Goal: Task Accomplishment & Management: Complete application form

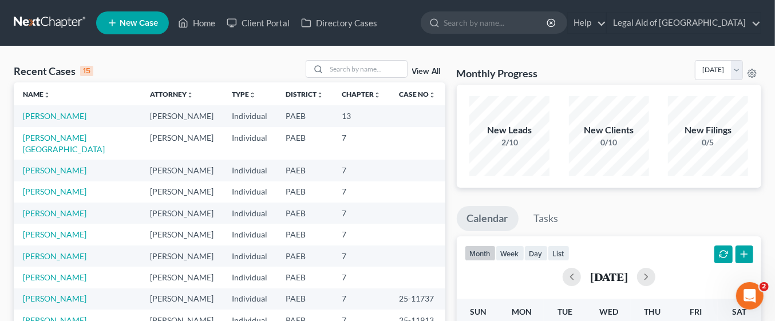
click at [131, 27] on span "New Case" at bounding box center [139, 23] width 38 height 9
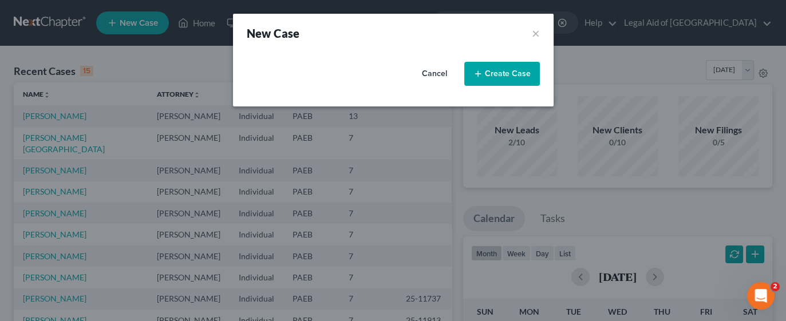
select select "67"
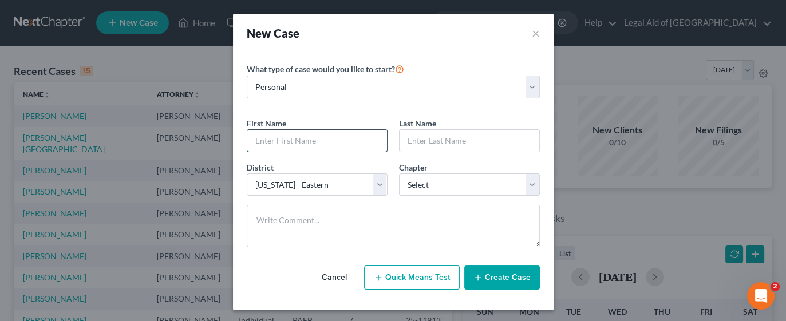
click at [347, 137] on input "text" at bounding box center [317, 141] width 140 height 22
type input "[PERSON_NAME]"
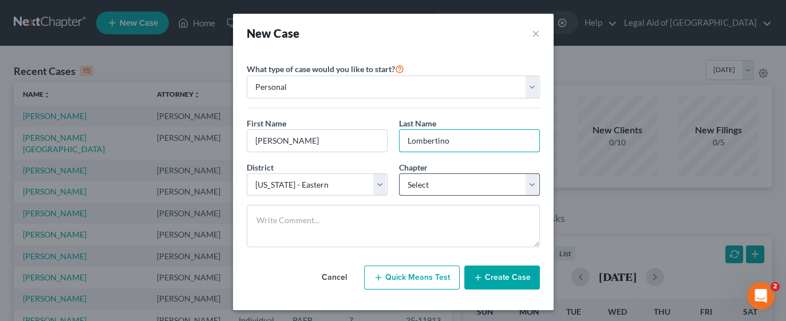
type input "Lombertino"
click at [518, 184] on select "Select 7 11 12 13" at bounding box center [469, 184] width 141 height 23
select select "3"
click at [399, 173] on select "Select 7 11 12 13" at bounding box center [469, 184] width 141 height 23
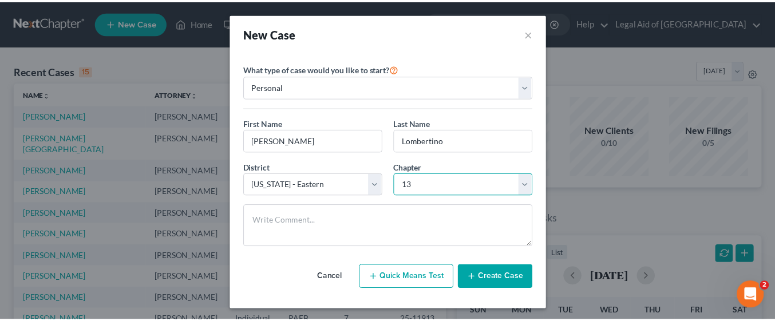
scroll to position [1, 0]
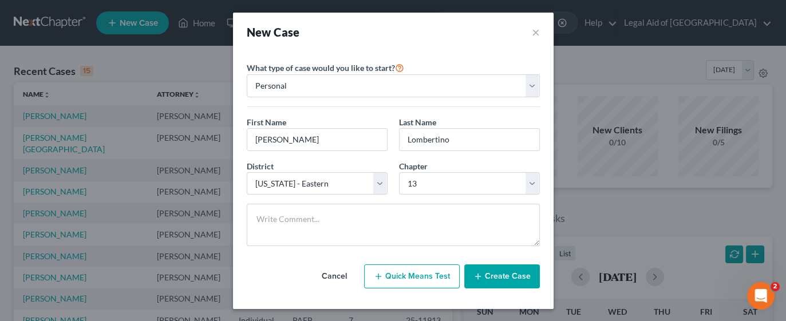
click at [502, 279] on button "Create Case" at bounding box center [502, 276] width 76 height 24
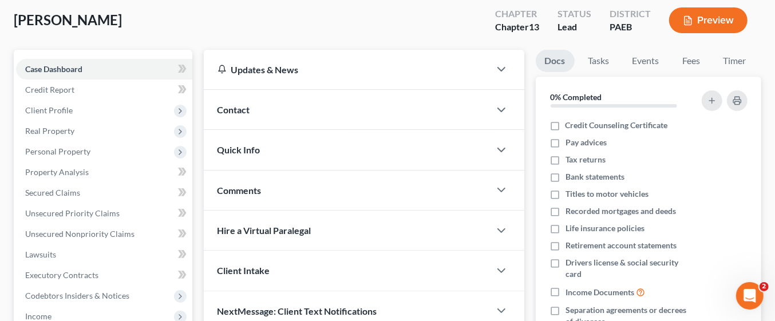
scroll to position [58, 0]
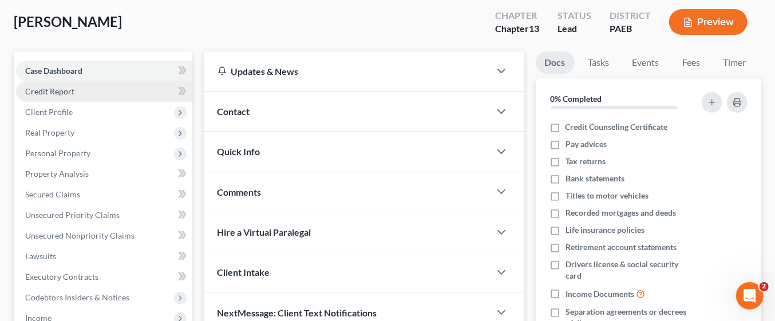
click at [34, 92] on span "Credit Report" at bounding box center [49, 91] width 49 height 10
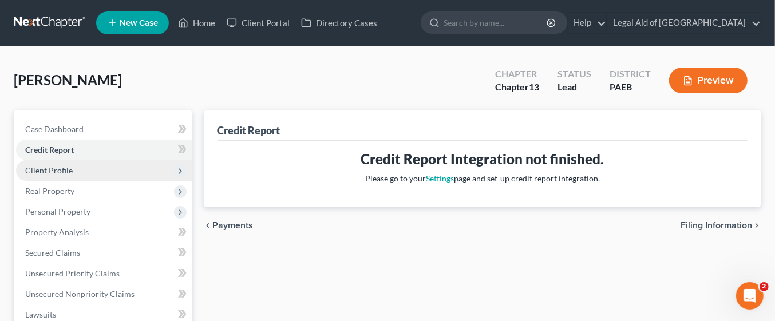
click at [40, 173] on span "Client Profile" at bounding box center [48, 170] width 47 height 10
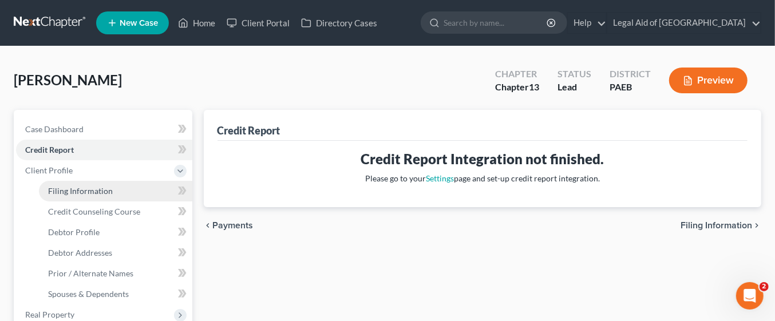
click at [47, 193] on link "Filing Information" at bounding box center [115, 191] width 153 height 21
select select "1"
select select "0"
select select "3"
select select "67"
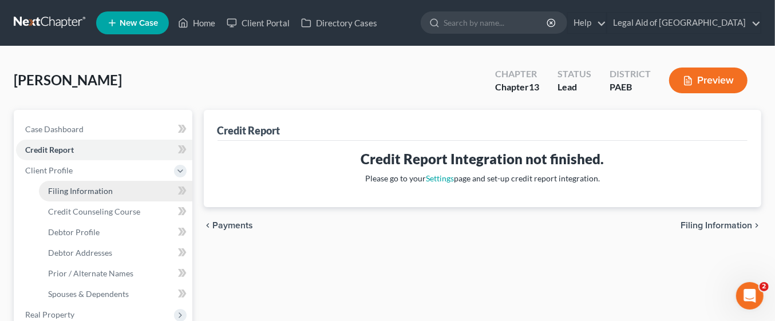
select select "39"
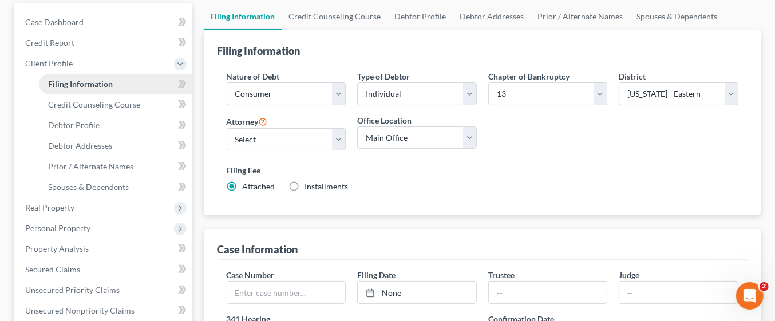
scroll to position [114, 0]
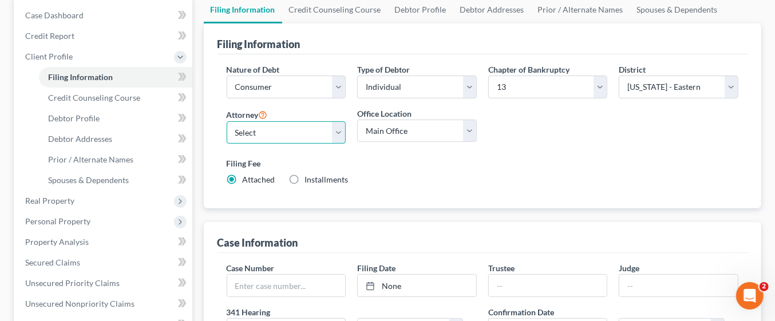
click at [340, 125] on select "Select [PERSON_NAME] - PAEB [PERSON_NAME] - PAEB [PERSON_NAME] - PAEB [PERSON_N…" at bounding box center [287, 132] width 120 height 23
select select "5"
click at [227, 121] on select "Select [PERSON_NAME] - PAEB [PERSON_NAME] - PAEB [PERSON_NAME] - PAEB [PERSON_N…" at bounding box center [287, 132] width 120 height 23
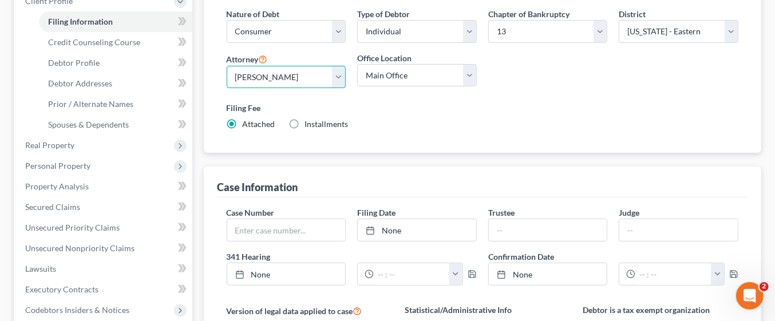
scroll to position [172, 0]
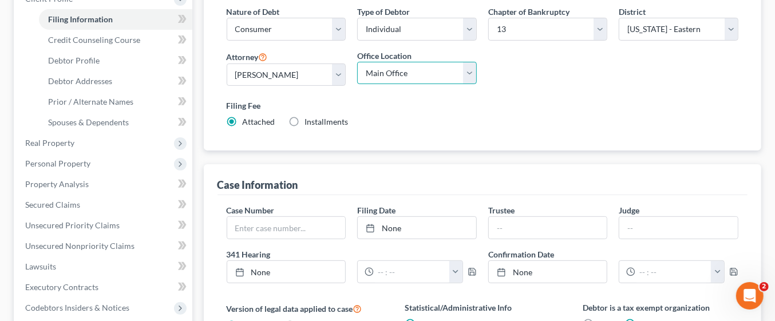
click at [466, 73] on select "Main Office Legal Aid of Southeastern [GEOGRAPHIC_DATA] - [GEOGRAPHIC_DATA] Leg…" at bounding box center [417, 73] width 120 height 23
select select "2"
click at [357, 62] on select "Main Office Legal Aid of Southeastern [GEOGRAPHIC_DATA] - [GEOGRAPHIC_DATA] Leg…" at bounding box center [417, 73] width 120 height 23
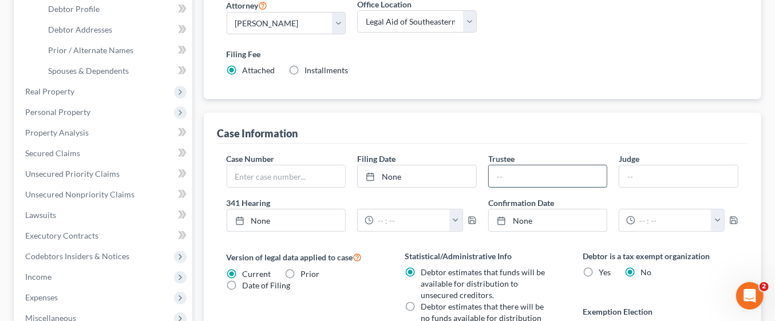
click at [506, 171] on input "text" at bounding box center [548, 176] width 118 height 22
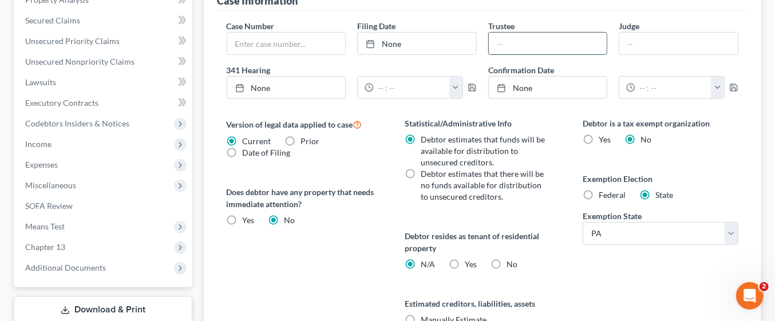
scroll to position [357, 0]
click at [458, 82] on button "button" at bounding box center [455, 87] width 13 height 22
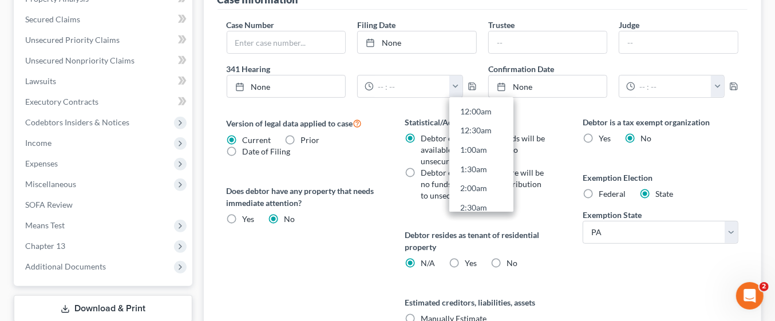
click at [745, 156] on div "Debtor is a tax exempt organization Yes No Exemption Election Federal State Exe…" at bounding box center [660, 239] width 178 height 247
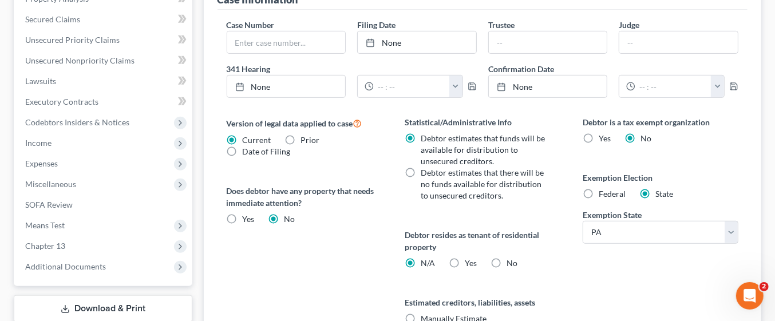
click at [598, 191] on label "Federal" at bounding box center [611, 193] width 27 height 11
click at [603, 191] on input "Federal" at bounding box center [606, 191] width 7 height 7
radio input "true"
radio input "false"
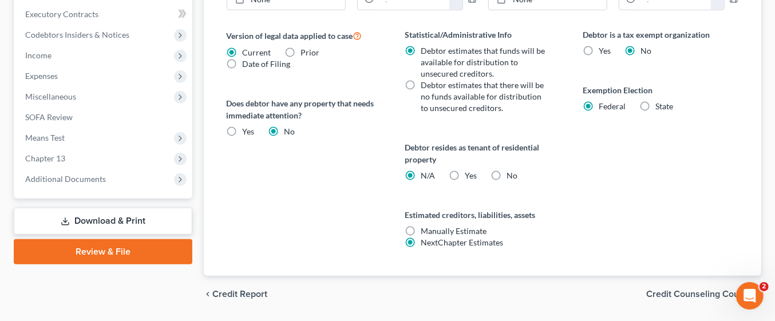
scroll to position [451, 0]
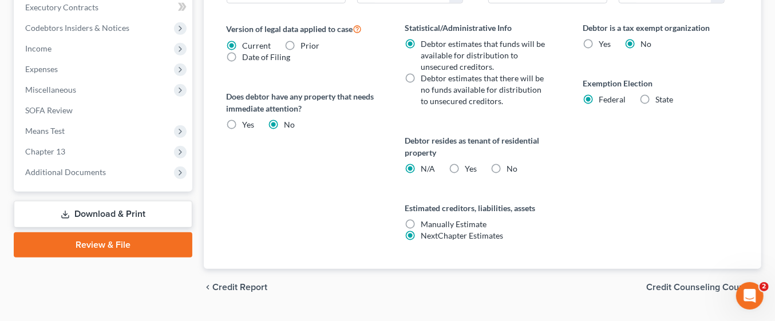
click at [692, 284] on span "Credit Counseling Course" at bounding box center [699, 287] width 106 height 9
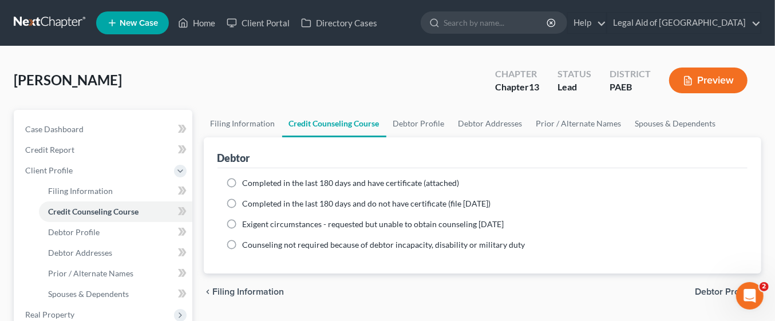
click at [243, 185] on label "Completed in the last 180 days and have certificate (attached)" at bounding box center [351, 182] width 217 height 11
click at [247, 185] on input "Completed in the last 180 days and have certificate (attached)" at bounding box center [250, 180] width 7 height 7
radio input "true"
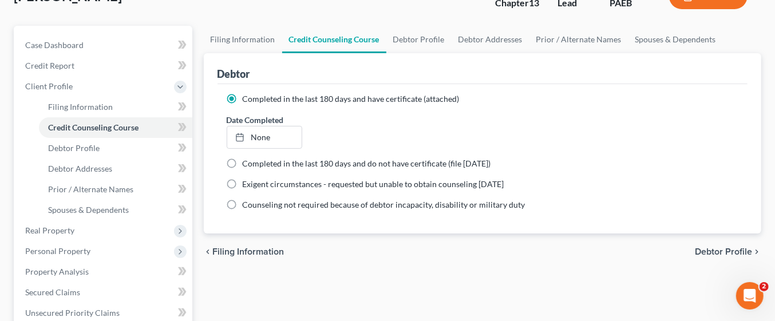
click at [738, 252] on span "Debtor Profile" at bounding box center [723, 251] width 57 height 9
select select "0"
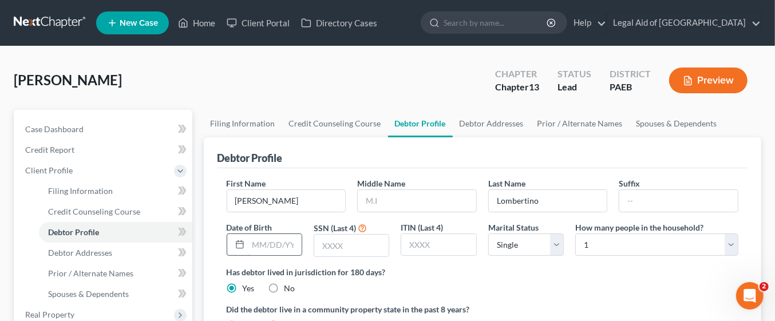
click at [275, 243] on input "text" at bounding box center [274, 245] width 53 height 22
type input "[DATE]"
click at [352, 241] on input "text" at bounding box center [351, 246] width 74 height 22
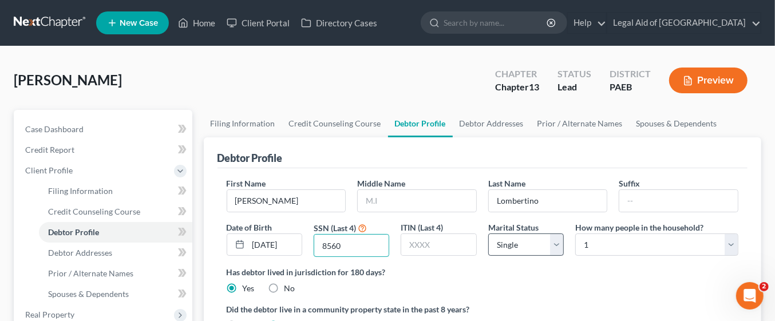
type input "8560"
click at [557, 247] on select "Select Single Married Separated Divorced Widowed" at bounding box center [526, 244] width 76 height 23
select select "1"
click at [488, 233] on select "Select Single Married Separated Divorced Widowed" at bounding box center [526, 244] width 76 height 23
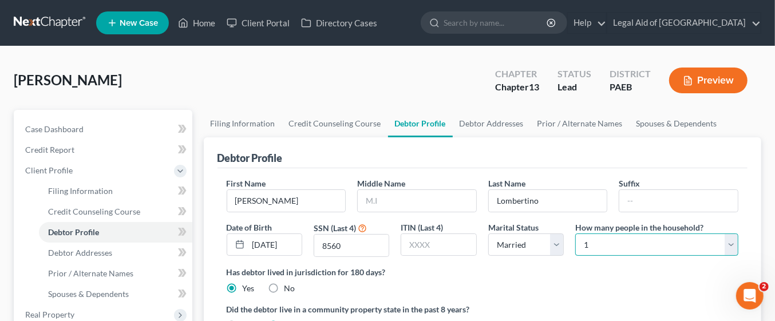
click at [735, 250] on select "Select 1 2 3 4 5 6 7 8 9 10 11 12 13 14 15 16 17 18 19 20" at bounding box center [656, 244] width 163 height 23
select select "2"
click at [575, 233] on select "Select 1 2 3 4 5 6 7 8 9 10 11 12 13 14 15 16 17 18 19 20" at bounding box center [656, 244] width 163 height 23
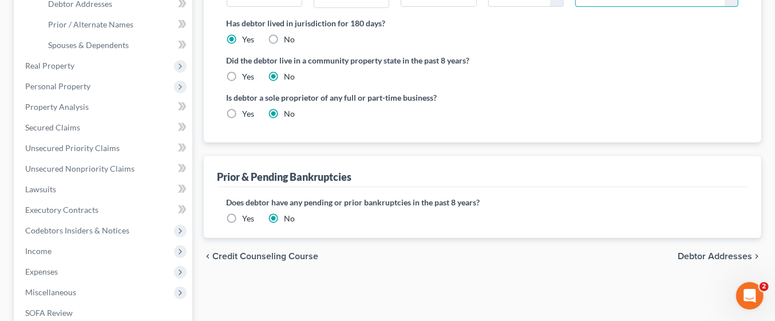
scroll to position [253, 0]
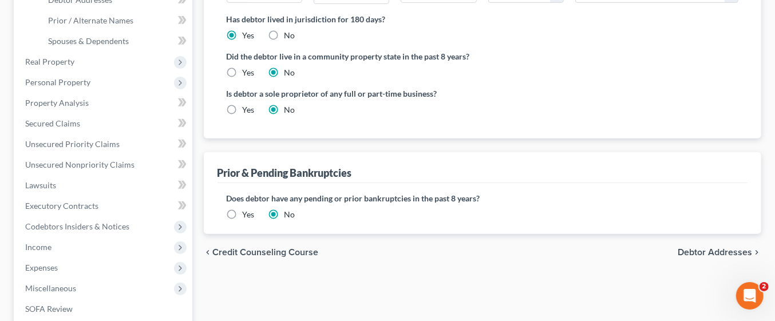
click at [714, 249] on span "Debtor Addresses" at bounding box center [714, 252] width 74 height 9
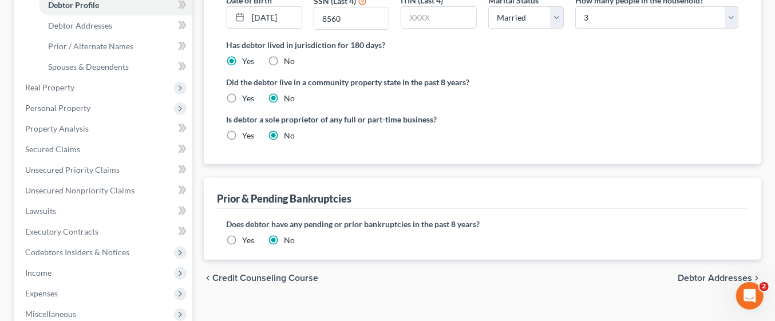
select select "0"
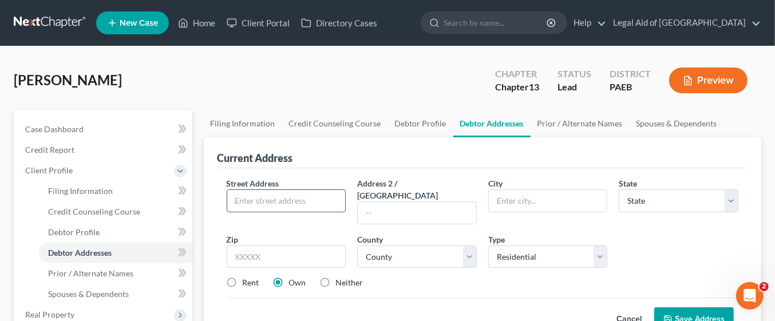
click at [297, 200] on input "text" at bounding box center [286, 201] width 118 height 22
type input "[GEOGRAPHIC_DATA][PERSON_NAME]"
click at [530, 197] on input "text" at bounding box center [548, 201] width 118 height 22
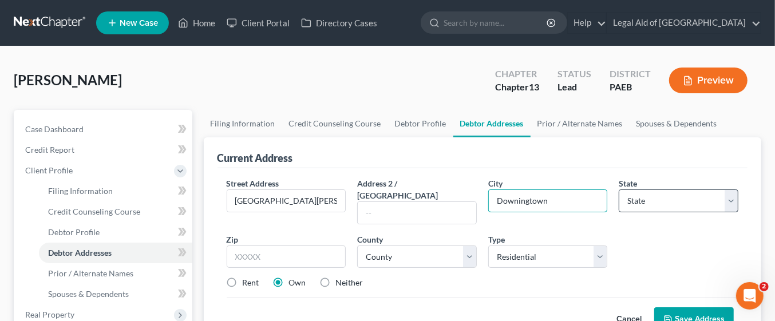
type input "Downingtown"
click at [726, 200] on select "State [US_STATE] AK AR AZ CA CO CT DE DC [GEOGRAPHIC_DATA] [GEOGRAPHIC_DATA] GU…" at bounding box center [679, 200] width 120 height 23
select select "39"
click at [619, 189] on select "State [US_STATE] AK AR AZ CA CO CT DE DC [GEOGRAPHIC_DATA] [GEOGRAPHIC_DATA] GU…" at bounding box center [679, 200] width 120 height 23
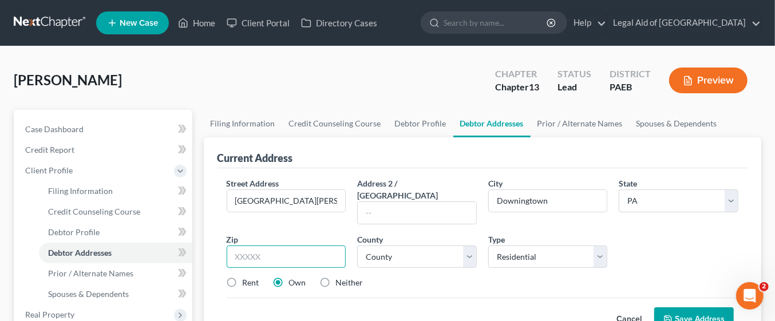
click at [303, 245] on input "text" at bounding box center [287, 256] width 120 height 23
type input "19355"
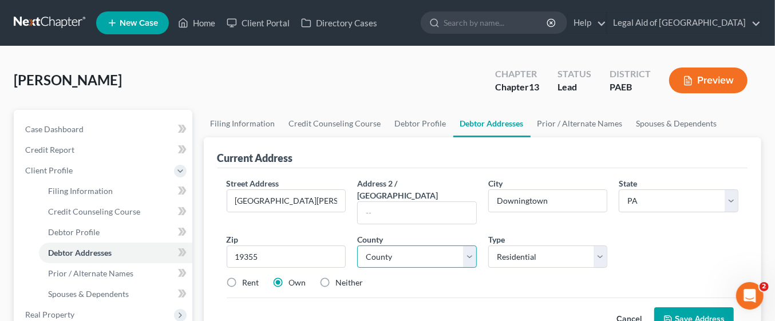
click at [471, 246] on select "County [GEOGRAPHIC_DATA] [GEOGRAPHIC_DATA] [GEOGRAPHIC_DATA] [GEOGRAPHIC_DATA] …" at bounding box center [417, 256] width 120 height 23
type input "Malvern"
click at [241, 298] on div "Cancel Save Address" at bounding box center [483, 315] width 512 height 34
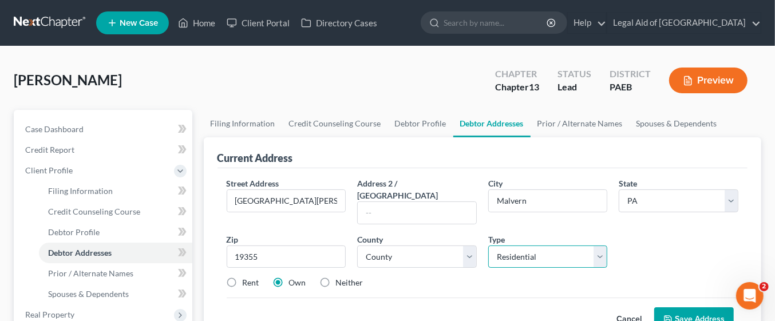
click at [596, 245] on select "Select Residential Mailing Rental Business" at bounding box center [548, 256] width 120 height 23
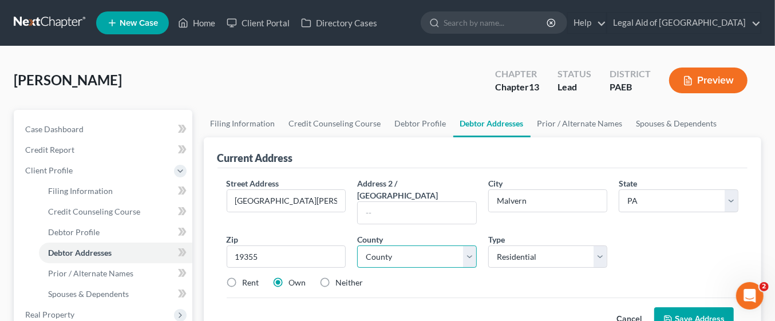
click at [474, 245] on select "County [GEOGRAPHIC_DATA] [GEOGRAPHIC_DATA] [GEOGRAPHIC_DATA] [GEOGRAPHIC_DATA] …" at bounding box center [417, 256] width 120 height 23
select select "14"
click at [357, 245] on select "County [GEOGRAPHIC_DATA] [GEOGRAPHIC_DATA] [GEOGRAPHIC_DATA] [GEOGRAPHIC_DATA] …" at bounding box center [417, 256] width 120 height 23
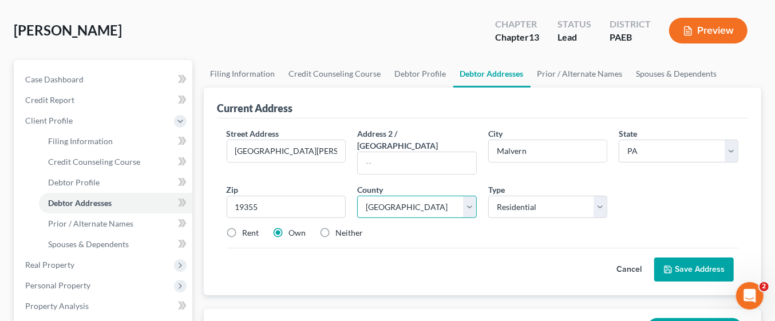
scroll to position [83, 0]
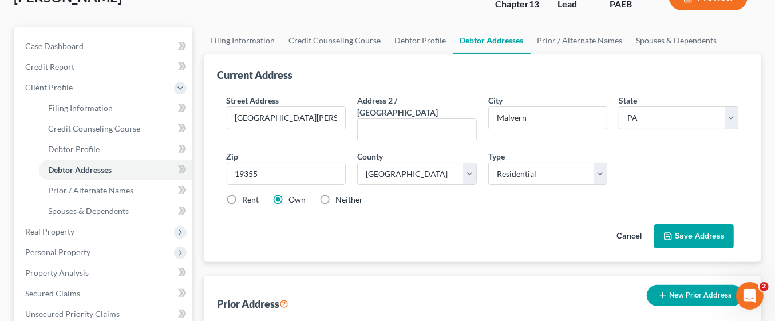
click at [697, 224] on button "Save Address" at bounding box center [694, 236] width 80 height 24
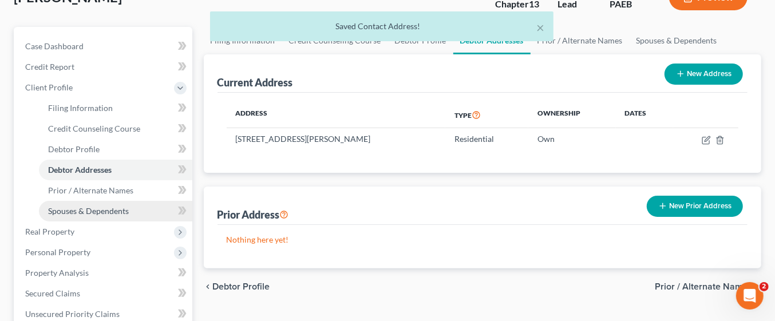
click at [115, 209] on span "Spouses & Dependents" at bounding box center [88, 211] width 81 height 10
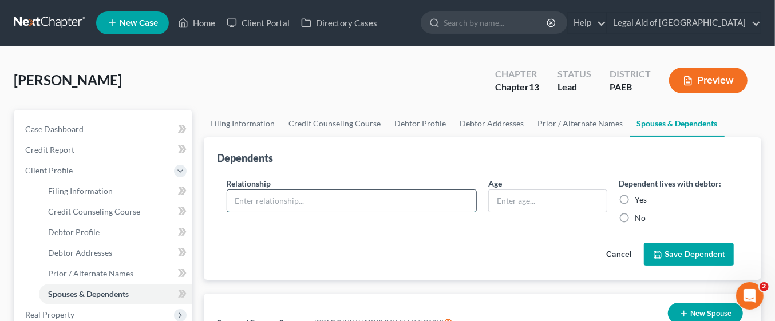
click at [351, 201] on input "text" at bounding box center [351, 201] width 249 height 22
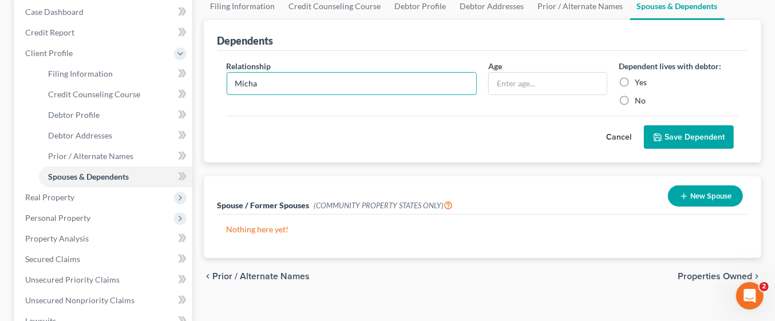
scroll to position [124, 0]
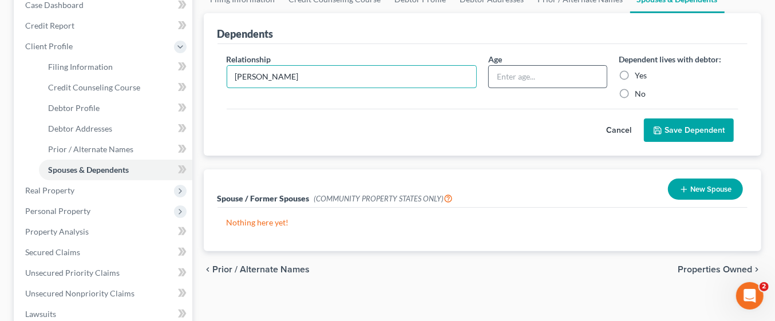
type input "[PERSON_NAME]"
click at [516, 80] on input "text" at bounding box center [548, 77] width 118 height 22
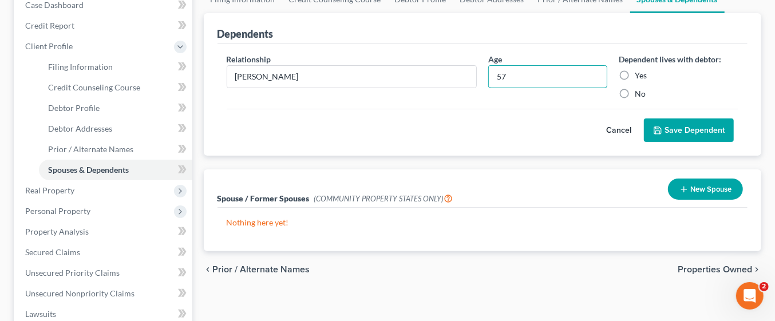
type input "57"
click at [635, 74] on label "Yes" at bounding box center [641, 75] width 12 height 11
click at [639, 74] on input "Yes" at bounding box center [642, 73] width 7 height 7
radio input "true"
click at [397, 74] on input "[PERSON_NAME]" at bounding box center [351, 77] width 249 height 22
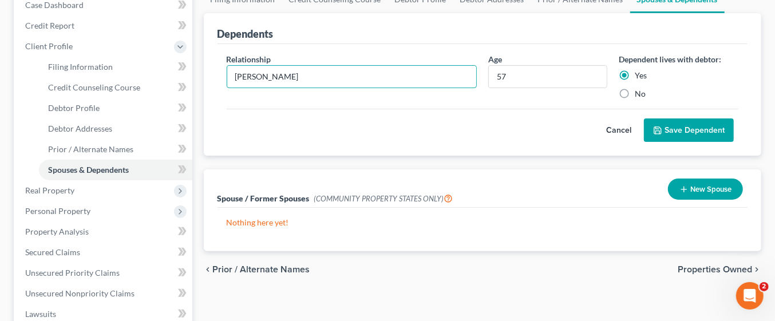
type input "[PERSON_NAME]"
click at [703, 129] on button "Save Dependent" at bounding box center [689, 130] width 90 height 24
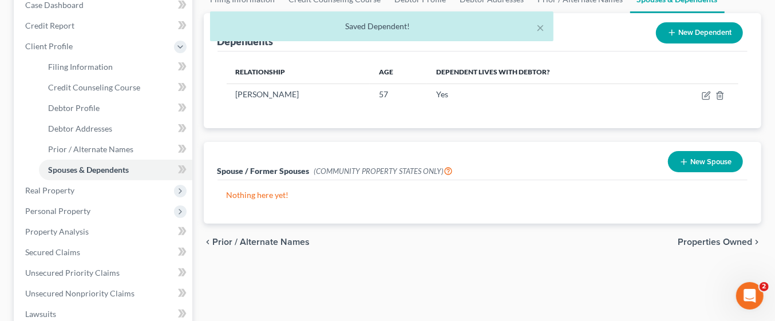
click at [711, 33] on div "× Saved Dependent!" at bounding box center [381, 28] width 775 height 35
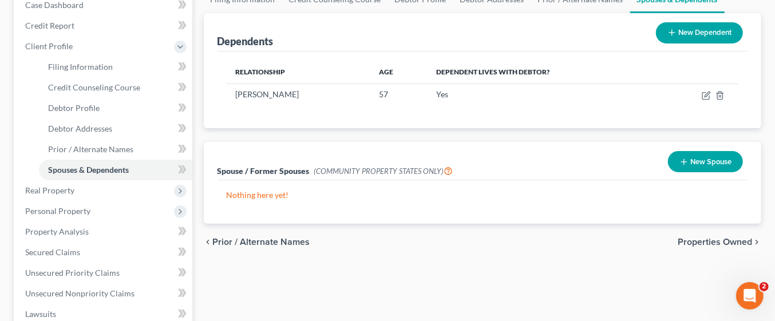
click at [704, 34] on button "New Dependent" at bounding box center [699, 32] width 87 height 21
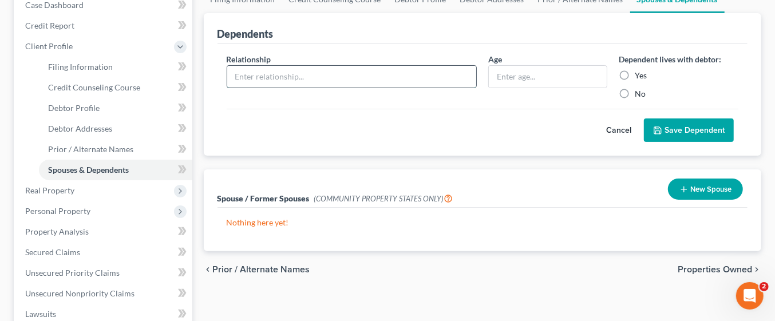
click at [358, 73] on input "text" at bounding box center [351, 77] width 249 height 22
type input "[PERSON_NAME]"
click at [517, 78] on input "text" at bounding box center [548, 77] width 118 height 22
type input "20"
click at [635, 73] on label "Yes" at bounding box center [641, 75] width 12 height 11
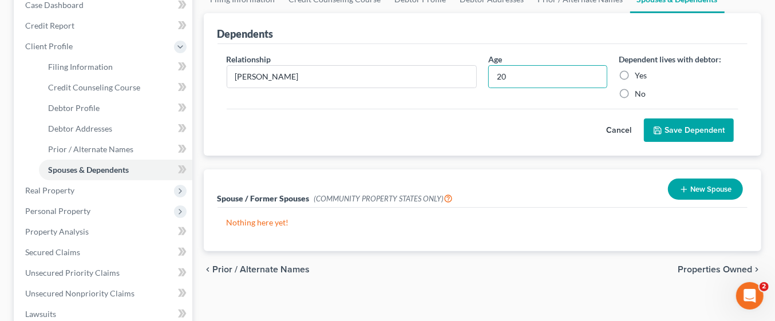
click at [639, 73] on input "Yes" at bounding box center [642, 73] width 7 height 7
radio input "true"
click at [713, 129] on button "Save Dependent" at bounding box center [689, 130] width 90 height 24
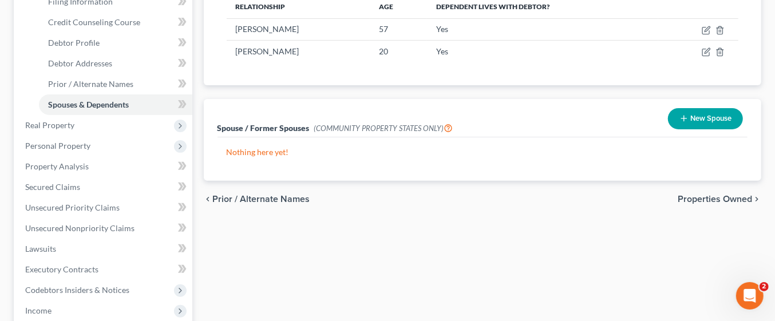
scroll to position [191, 0]
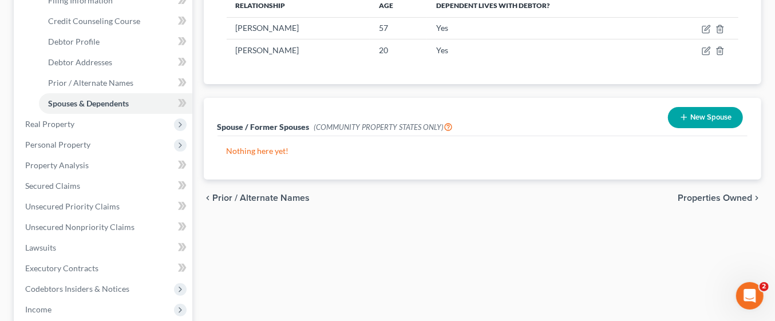
click at [716, 196] on span "Properties Owned" at bounding box center [714, 197] width 74 height 9
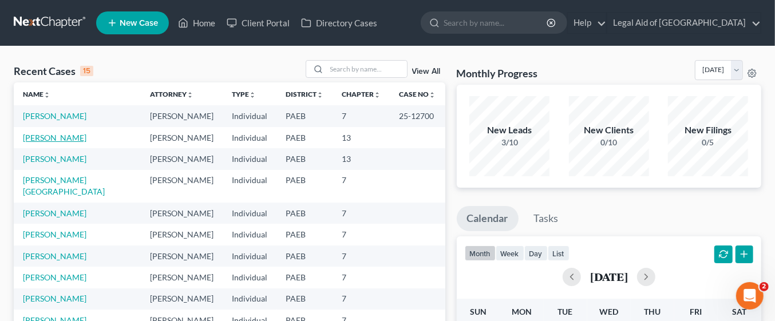
click at [83, 138] on link "[PERSON_NAME]" at bounding box center [55, 138] width 64 height 10
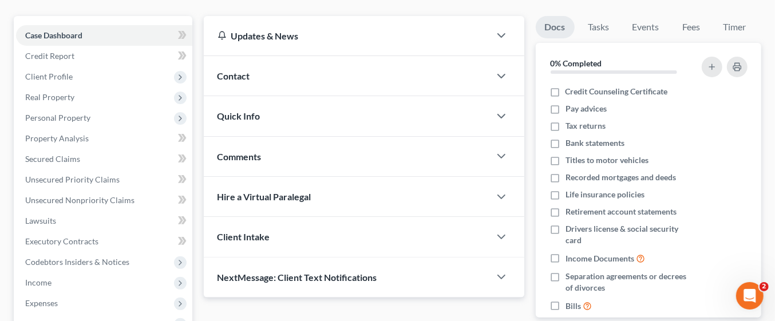
scroll to position [98, 0]
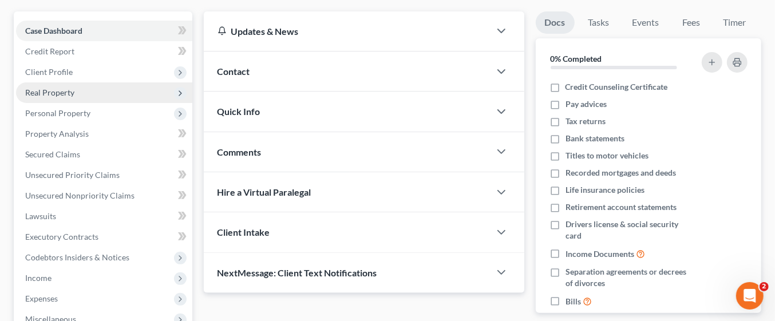
click at [90, 98] on span "Real Property" at bounding box center [104, 92] width 176 height 21
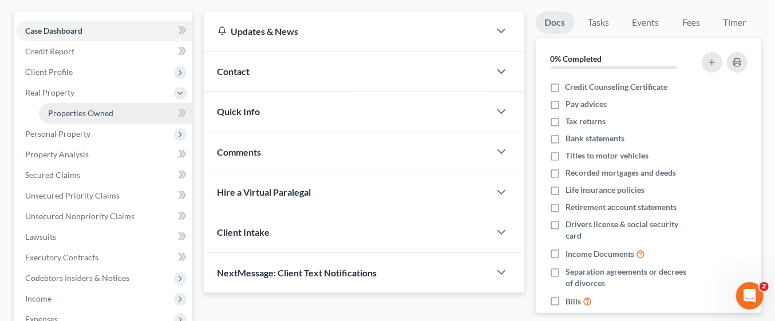
click at [113, 112] on link "Properties Owned" at bounding box center [115, 113] width 153 height 21
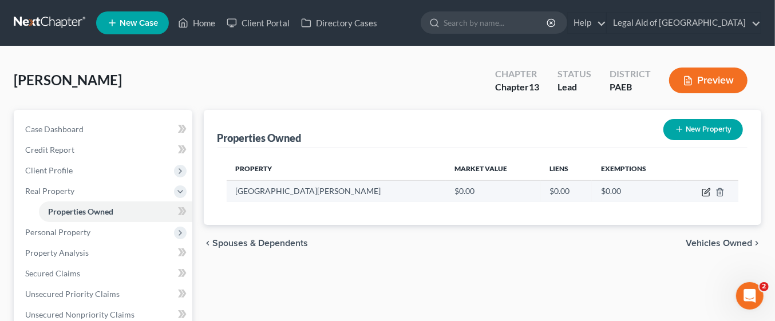
click at [707, 193] on icon "button" at bounding box center [705, 192] width 9 height 9
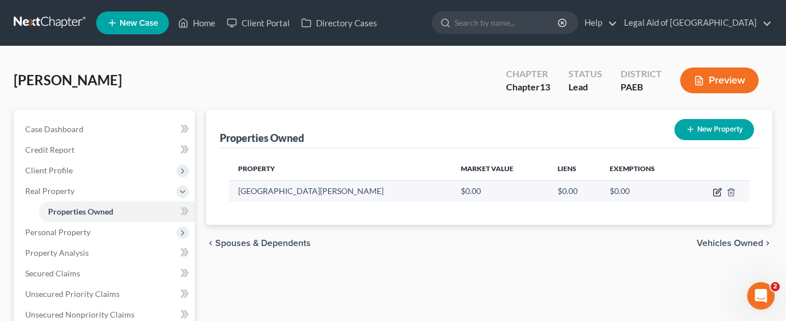
select select "39"
select select "14"
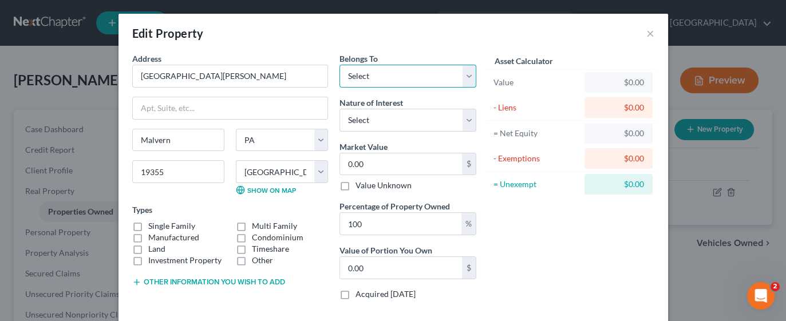
click at [466, 80] on select "Select Debtor 1 Only Debtor 2 Only Debtor 1 And Debtor 2 Only At Least One Of T…" at bounding box center [407, 76] width 137 height 23
select select "3"
click at [339, 65] on select "Select Debtor 1 Only Debtor 2 Only Debtor 1 And Debtor 2 Only At Least One Of T…" at bounding box center [407, 76] width 137 height 23
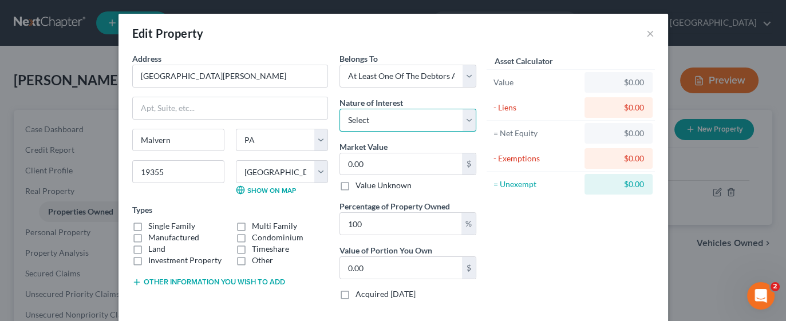
click at [455, 120] on select "Select Fee Simple Joint Tenant Life Estate Equitable Interest Future Interest T…" at bounding box center [407, 120] width 137 height 23
select select "5"
click at [339, 109] on select "Select Fee Simple Joint Tenant Life Estate Equitable Interest Future Interest T…" at bounding box center [407, 120] width 137 height 23
click at [412, 164] on input "0.00" at bounding box center [401, 164] width 122 height 22
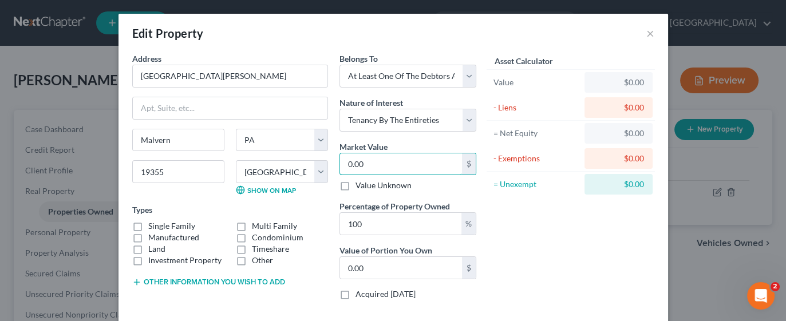
type input "5"
type input "5.00"
type input "51"
type input "51.00"
type input "515"
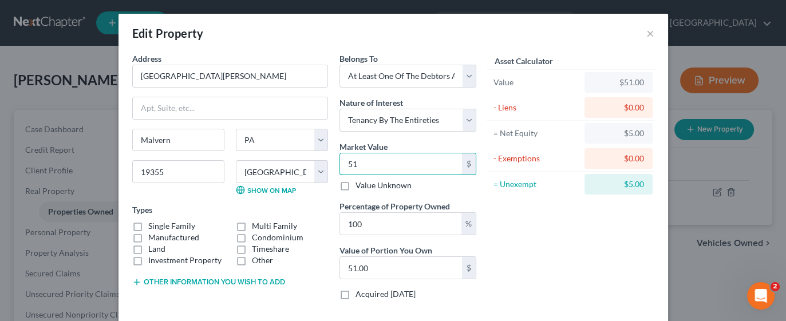
type input "515.00"
type input "5150"
type input "5,150.00"
type input "5,1500"
type input "51,500.00"
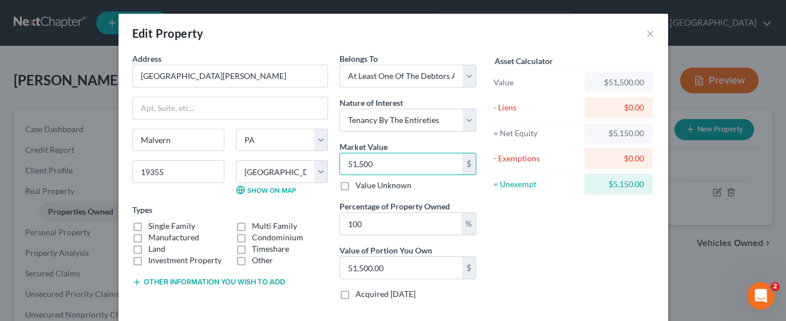
type input "51,5000"
type input "515,000.00"
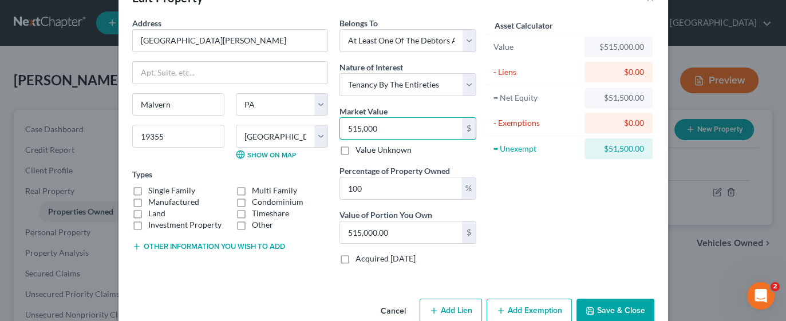
scroll to position [57, 0]
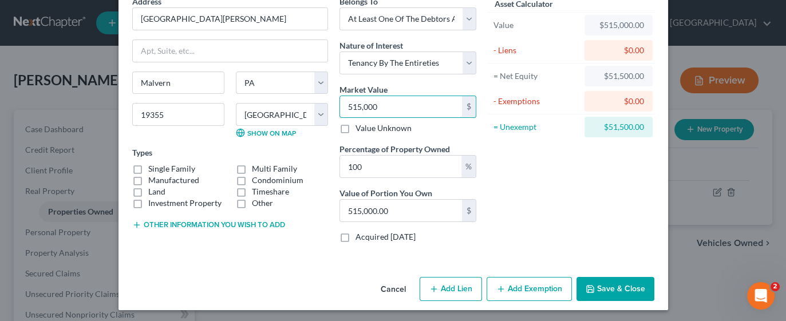
type input "515,000"
click at [542, 290] on button "Add Exemption" at bounding box center [528, 289] width 85 height 24
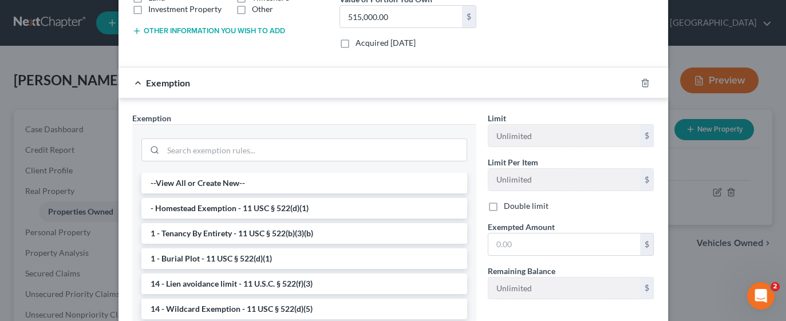
scroll to position [283, 0]
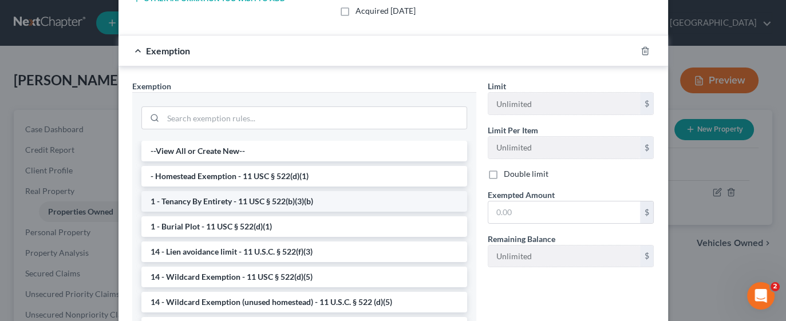
click at [295, 201] on li "1 - Tenancy By Entirety - 11 USC § 522(b)(3)(b)" at bounding box center [304, 201] width 326 height 21
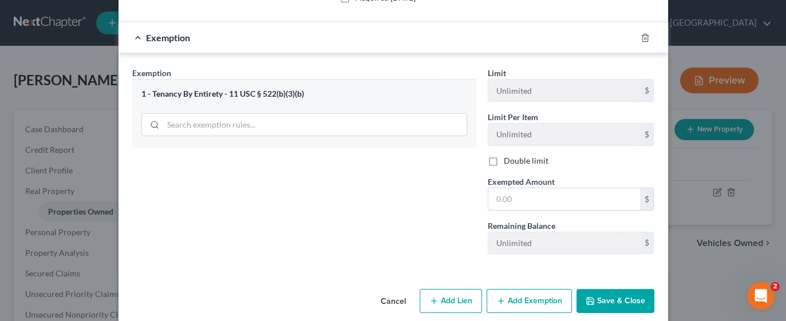
scroll to position [307, 0]
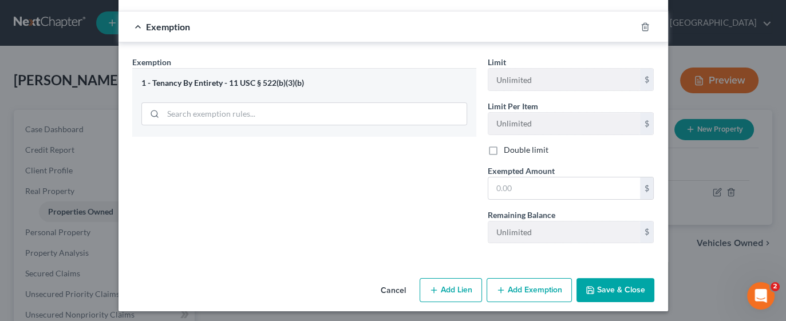
click at [604, 284] on button "Save & Close" at bounding box center [615, 290] width 78 height 24
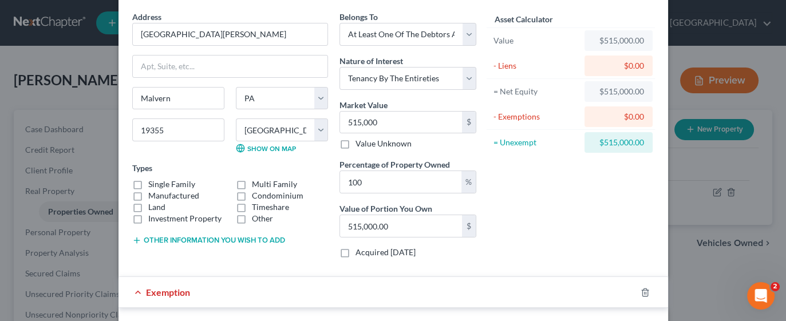
scroll to position [31, 0]
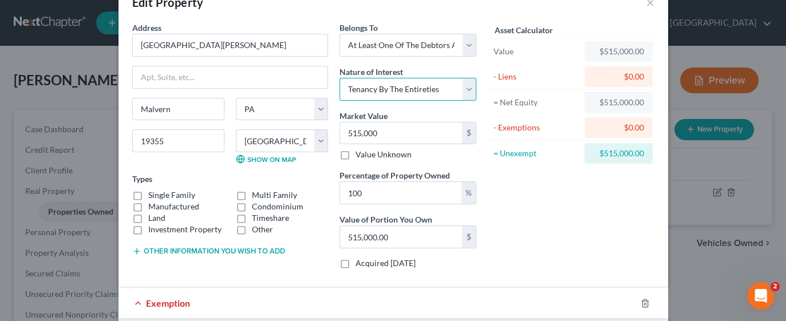
click at [465, 92] on select "Select Fee Simple Joint Tenant Life Estate Equitable Interest Future Interest T…" at bounding box center [407, 89] width 137 height 23
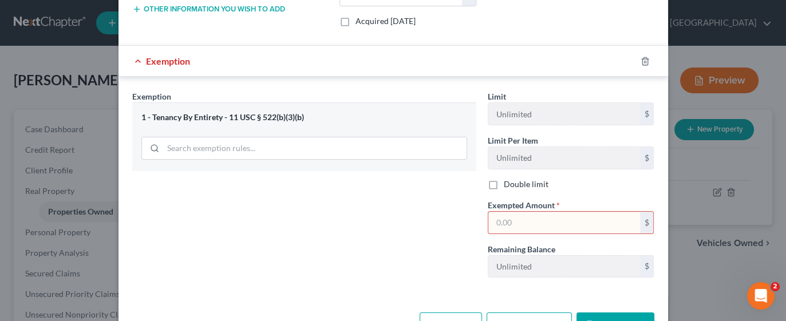
scroll to position [307, 0]
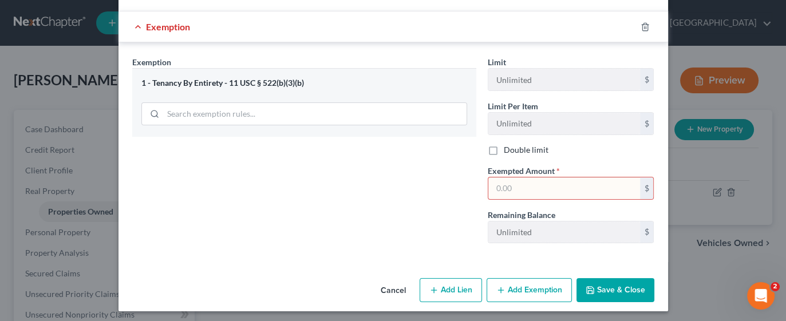
click at [390, 289] on button "Cancel" at bounding box center [392, 290] width 43 height 23
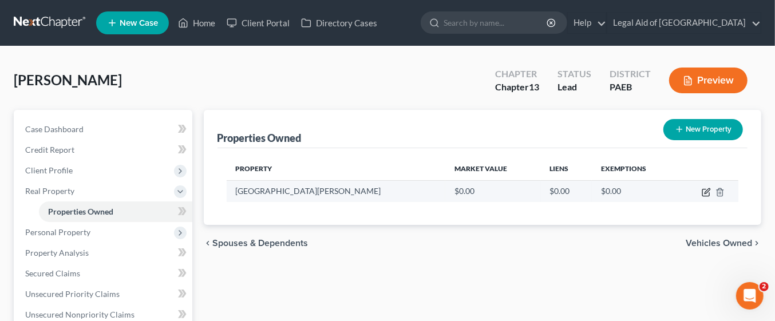
click at [702, 192] on icon "button" at bounding box center [705, 192] width 7 height 7
select select "39"
select select "14"
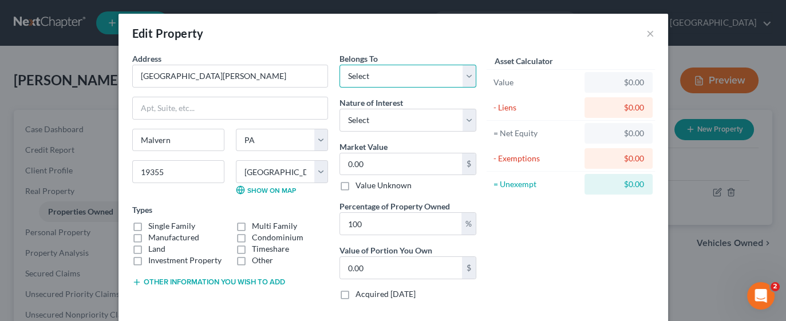
click at [395, 74] on select "Select Debtor 1 Only Debtor 2 Only Debtor 1 And Debtor 2 Only At Least One Of T…" at bounding box center [407, 76] width 137 height 23
select select "3"
click at [339, 65] on select "Select Debtor 1 Only Debtor 2 Only Debtor 1 And Debtor 2 Only At Least One Of T…" at bounding box center [407, 76] width 137 height 23
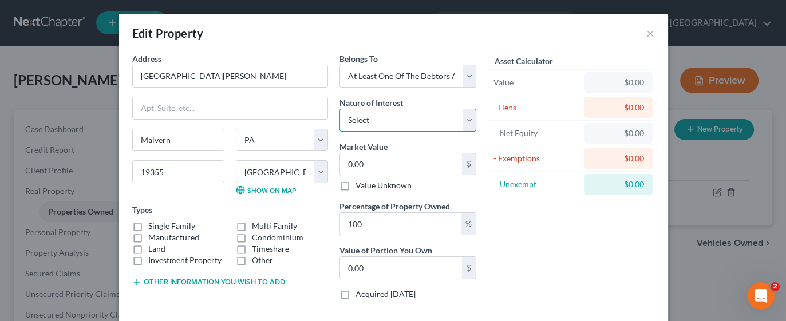
click at [463, 124] on select "Select Fee Simple Joint Tenant Life Estate Equitable Interest Future Interest T…" at bounding box center [407, 120] width 137 height 23
select select "1"
click at [339, 109] on select "Select Fee Simple Joint Tenant Life Estate Equitable Interest Future Interest T…" at bounding box center [407, 120] width 137 height 23
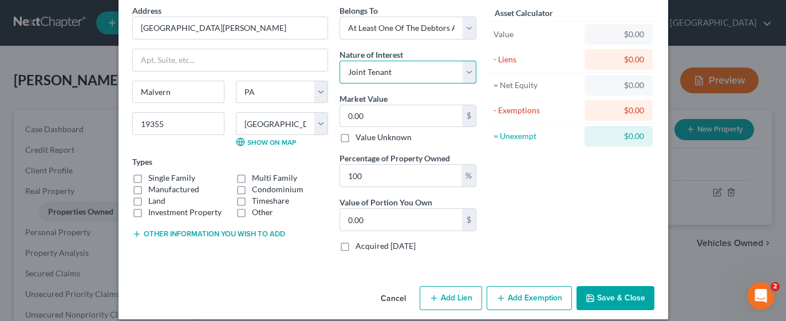
scroll to position [57, 0]
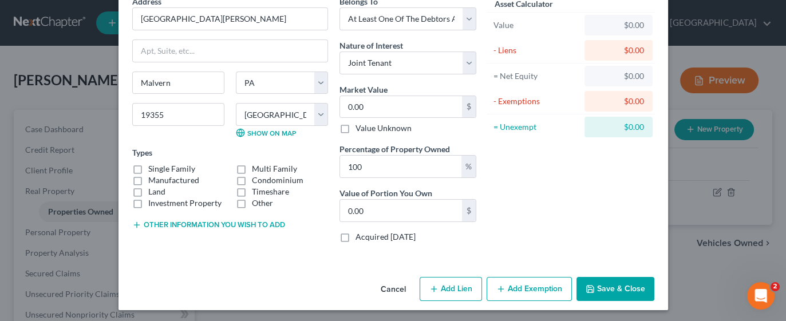
click at [452, 288] on button "Add Lien" at bounding box center [450, 289] width 62 height 24
select select "3"
select select "0"
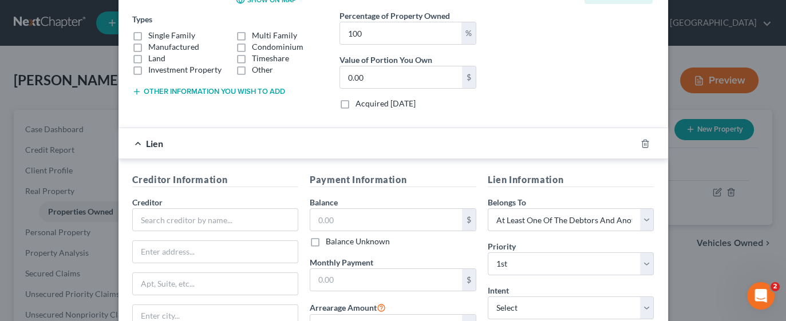
scroll to position [193, 0]
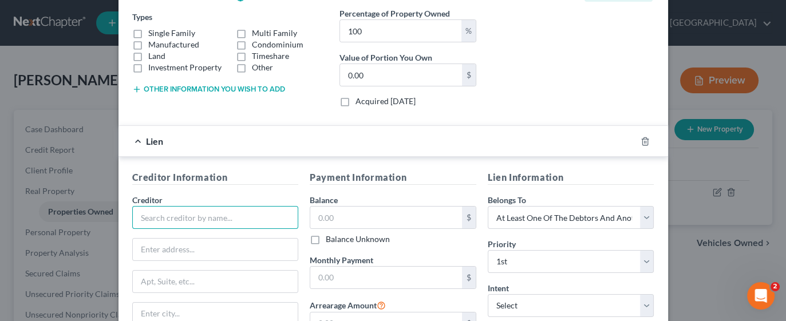
click at [227, 214] on input "text" at bounding box center [215, 217] width 166 height 23
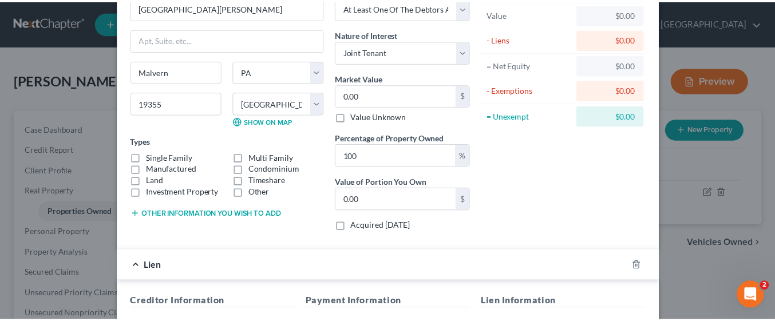
scroll to position [0, 0]
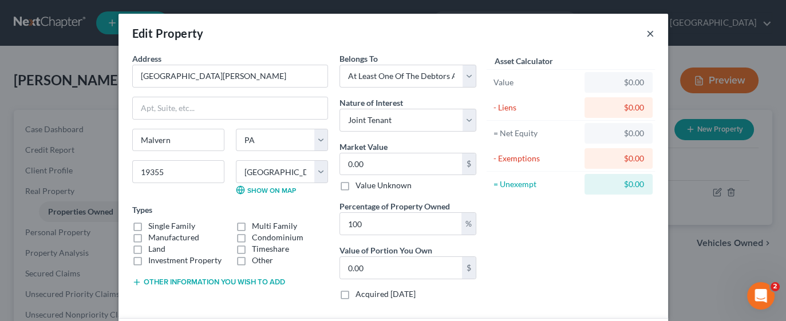
click at [647, 36] on button "×" at bounding box center [650, 33] width 8 height 14
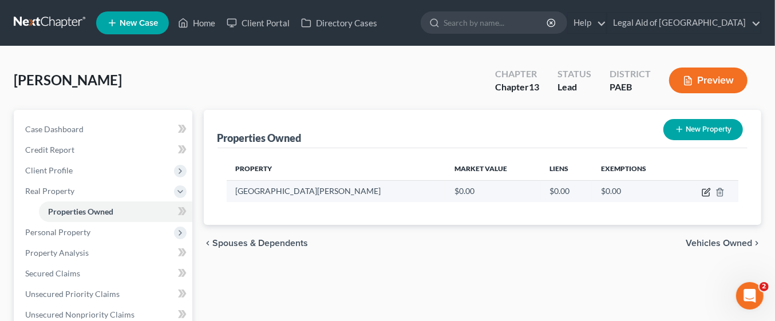
click at [706, 191] on icon "button" at bounding box center [705, 192] width 9 height 9
select select "39"
select select "14"
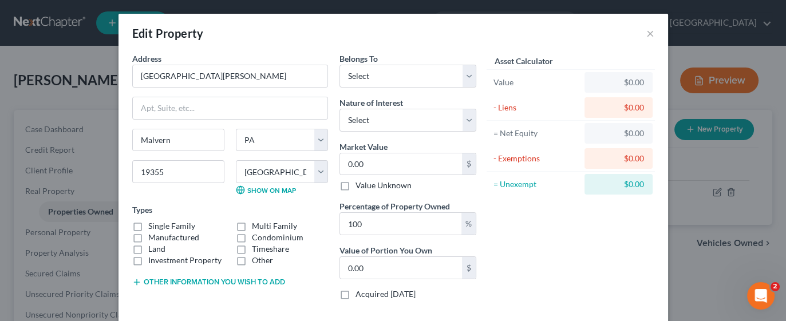
click at [632, 88] on div "$0.00" at bounding box center [618, 82] width 68 height 21
click at [647, 35] on button "×" at bounding box center [650, 33] width 8 height 14
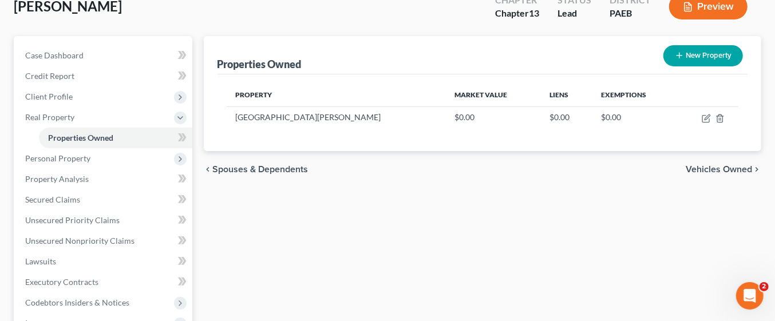
scroll to position [74, 0]
